Goal: Find specific page/section: Find specific page/section

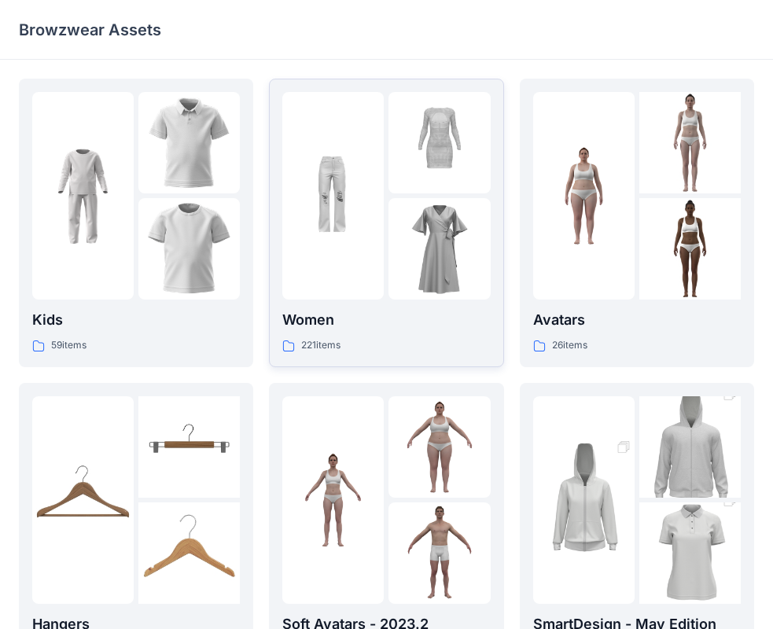
click at [340, 326] on p "Women" at bounding box center [385, 320] width 207 height 22
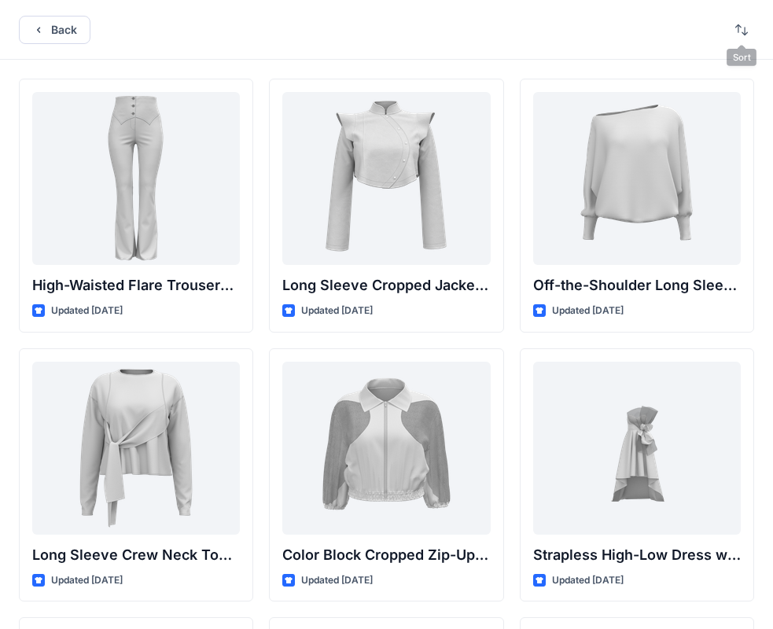
click at [728, 39] on div "Back" at bounding box center [386, 30] width 773 height 60
click at [734, 37] on button "button" at bounding box center [741, 29] width 25 height 25
click at [747, 31] on button "button" at bounding box center [741, 29] width 25 height 25
click at [684, 105] on p "A to Z" at bounding box center [688, 105] width 99 height 17
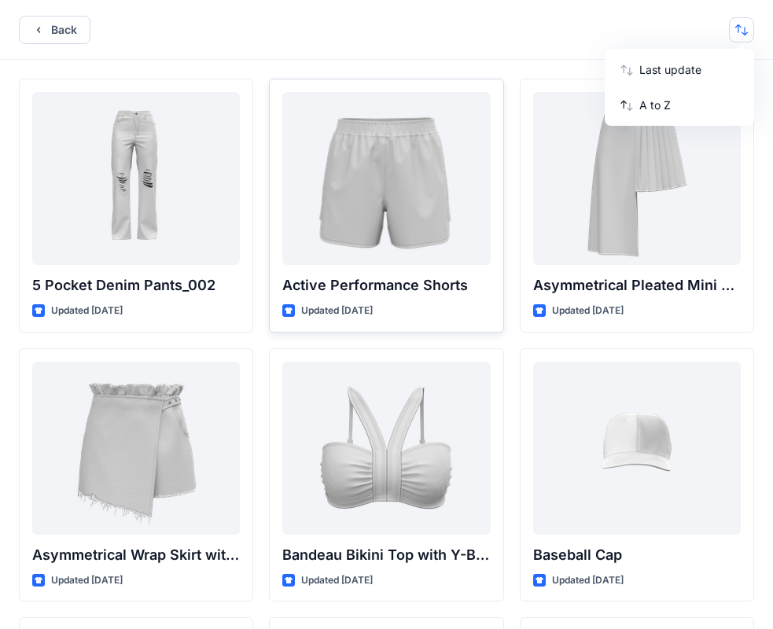
click at [6, 284] on div "5 Pocket Denim Pants_002 Updated [DATE] Asymmetrical Wrap Skirt with Ruffle Wai…" at bounding box center [386, 637] width 773 height 1155
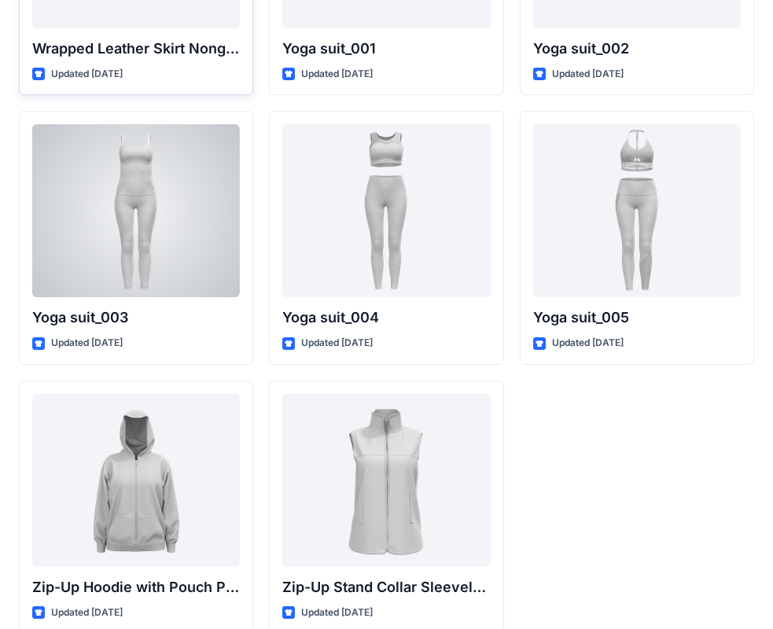
scroll to position [19375, 0]
